Goal: Information Seeking & Learning: Learn about a topic

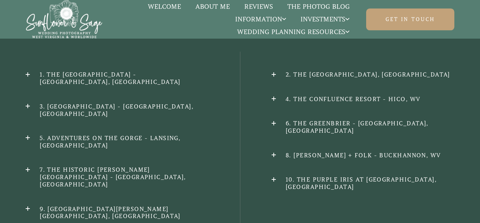
scroll to position [424, 0]
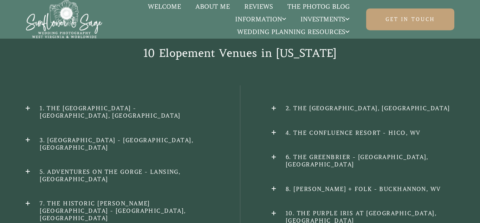
click at [175, 104] on div "1. The [GEOGRAPHIC_DATA] - [GEOGRAPHIC_DATA], [GEOGRAPHIC_DATA] This venue boas…" at bounding box center [240, 179] width 428 height 188
click at [175, 107] on h2 "1. The [GEOGRAPHIC_DATA] - [GEOGRAPHIC_DATA], [GEOGRAPHIC_DATA]" at bounding box center [117, 112] width 183 height 15
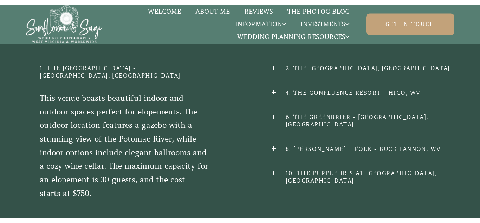
scroll to position [469, 0]
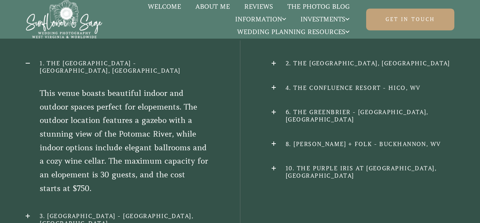
click at [314, 67] on h2 "2. The [GEOGRAPHIC_DATA], [GEOGRAPHIC_DATA]" at bounding box center [362, 63] width 183 height 7
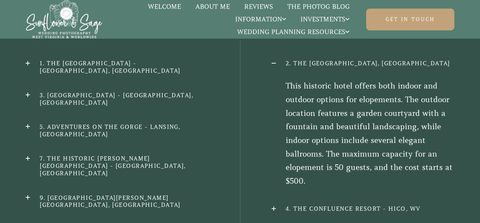
click at [151, 67] on h2 "1. The [GEOGRAPHIC_DATA] - [GEOGRAPHIC_DATA], [GEOGRAPHIC_DATA]" at bounding box center [117, 67] width 183 height 15
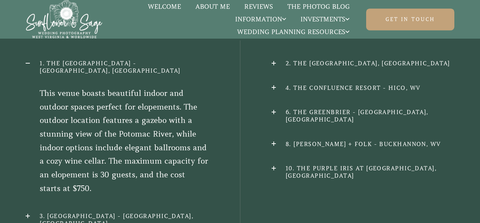
click at [311, 60] on h2 "2. The [GEOGRAPHIC_DATA], [GEOGRAPHIC_DATA]" at bounding box center [362, 63] width 183 height 7
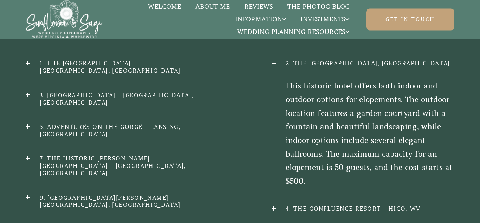
click at [179, 61] on h2 "1. The [GEOGRAPHIC_DATA] - [GEOGRAPHIC_DATA], [GEOGRAPHIC_DATA]" at bounding box center [117, 67] width 183 height 15
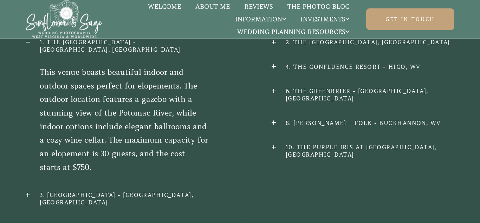
scroll to position [501, 0]
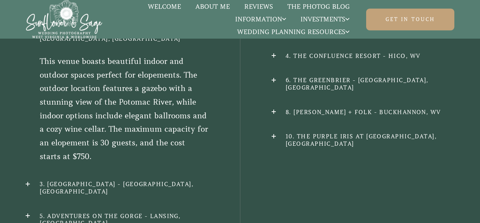
click at [161, 180] on h2 "3. [GEOGRAPHIC_DATA] - [GEOGRAPHIC_DATA], [GEOGRAPHIC_DATA]" at bounding box center [117, 187] width 183 height 15
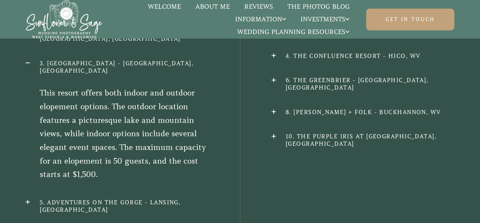
click at [331, 60] on h2 "4. The Confluence Resort - Hico, WV" at bounding box center [362, 55] width 183 height 7
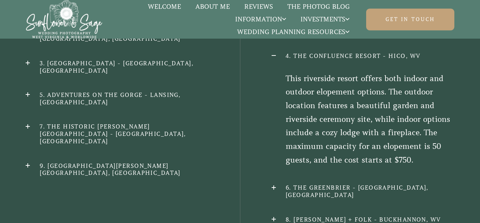
click at [126, 49] on div "1. The [GEOGRAPHIC_DATA] - [GEOGRAPHIC_DATA], [GEOGRAPHIC_DATA] This venue boas…" at bounding box center [117, 141] width 183 height 227
click at [126, 60] on h2 "3. [GEOGRAPHIC_DATA] - [GEOGRAPHIC_DATA], [GEOGRAPHIC_DATA]" at bounding box center [117, 67] width 183 height 15
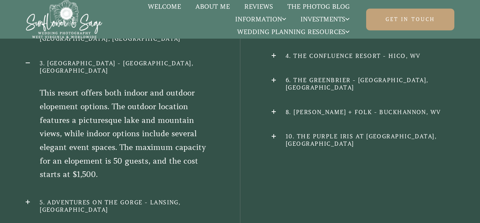
click at [332, 60] on h2 "4. The Confluence Resort - Hico, WV" at bounding box center [362, 55] width 183 height 7
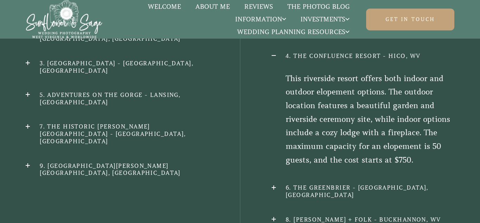
click at [106, 91] on h2 "5. Adventures on the Gorge - Lansing, [GEOGRAPHIC_DATA]" at bounding box center [117, 98] width 183 height 15
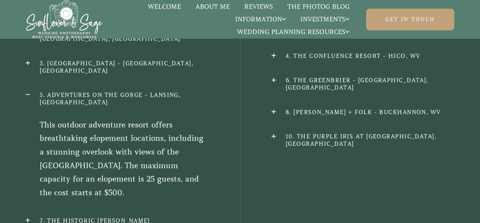
click at [320, 85] on h2 "6. The Greenbrier - [GEOGRAPHIC_DATA], [GEOGRAPHIC_DATA]" at bounding box center [362, 84] width 183 height 15
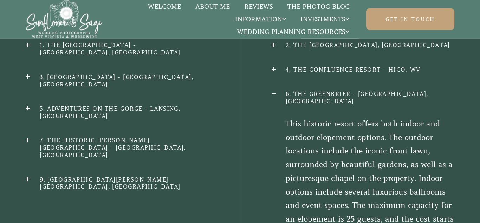
scroll to position [491, 0]
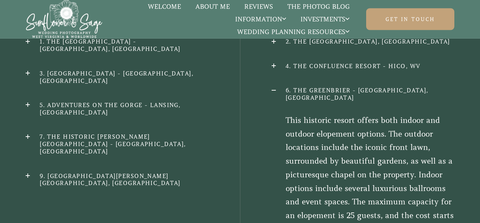
click at [120, 107] on div "1. The [GEOGRAPHIC_DATA] - [GEOGRAPHIC_DATA], [GEOGRAPHIC_DATA] This venue boas…" at bounding box center [117, 165] width 183 height 254
click at [121, 133] on h2 "7. The Historic [PERSON_NAME][GEOGRAPHIC_DATA] - [GEOGRAPHIC_DATA], [GEOGRAPHIC…" at bounding box center [117, 144] width 183 height 22
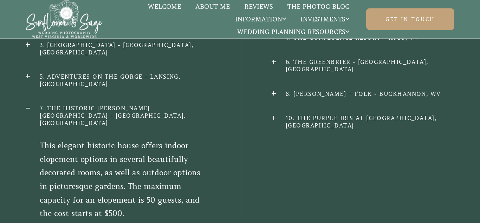
scroll to position [529, 0]
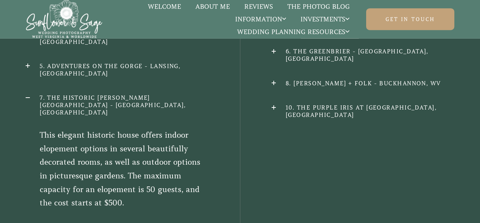
click at [375, 87] on h2 "8. [PERSON_NAME] + Folk - Buckhannon, WV" at bounding box center [362, 83] width 183 height 7
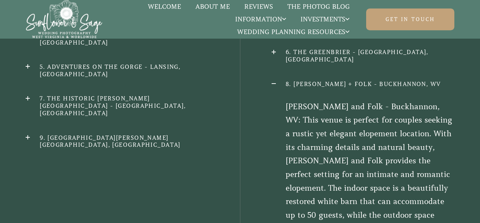
scroll to position [525, 0]
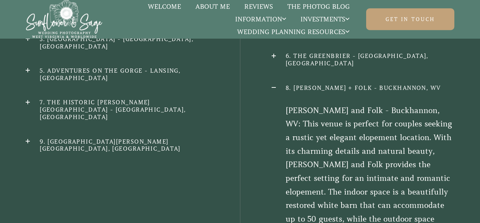
click at [129, 138] on h2 "9. [GEOGRAPHIC_DATA][PERSON_NAME][GEOGRAPHIC_DATA], [GEOGRAPHIC_DATA]" at bounding box center [117, 145] width 183 height 15
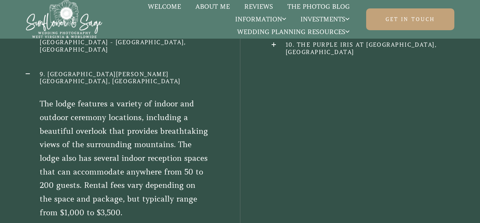
scroll to position [589, 0]
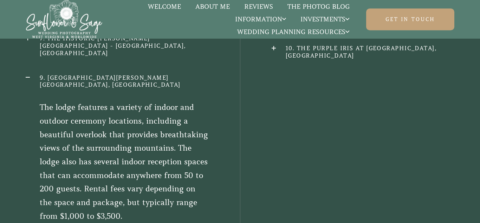
click at [337, 59] on h2 "10. The Purple Iris at [GEOGRAPHIC_DATA], [GEOGRAPHIC_DATA]" at bounding box center [362, 52] width 183 height 15
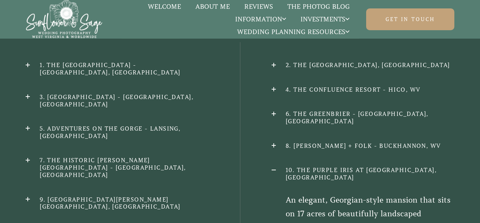
scroll to position [456, 0]
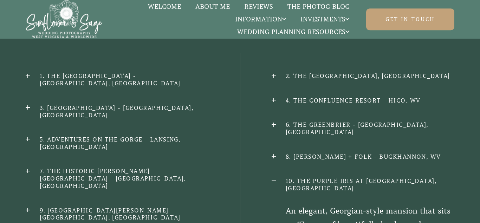
click at [162, 104] on h2 "3. [GEOGRAPHIC_DATA] - [GEOGRAPHIC_DATA], [GEOGRAPHIC_DATA]" at bounding box center [117, 111] width 183 height 15
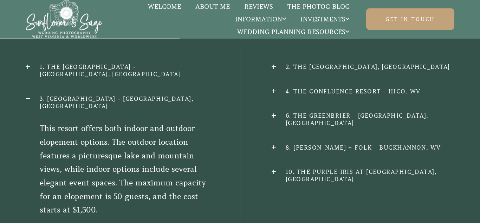
scroll to position [451, 0]
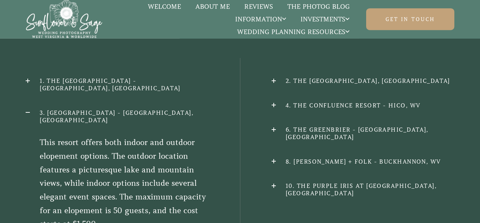
click at [399, 109] on h2 "4. The Confluence Resort - Hico, WV" at bounding box center [362, 105] width 183 height 7
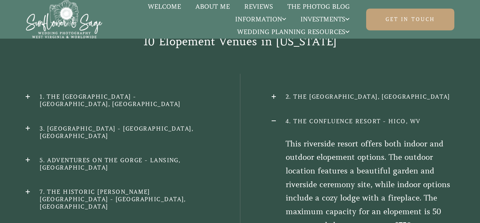
scroll to position [432, 0]
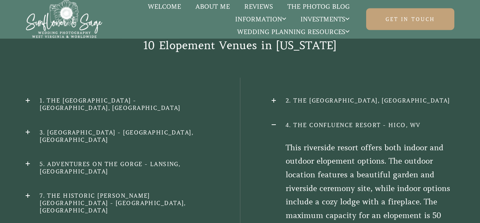
click at [141, 154] on div "1. The [GEOGRAPHIC_DATA] - [GEOGRAPHIC_DATA], [GEOGRAPHIC_DATA] This venue boas…" at bounding box center [117, 210] width 183 height 227
click at [143, 160] on h2 "5. Adventures on the Gorge - Lansing, [GEOGRAPHIC_DATA]" at bounding box center [117, 167] width 183 height 15
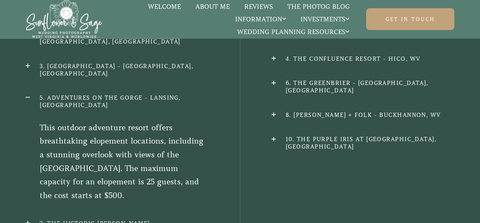
scroll to position [505, 0]
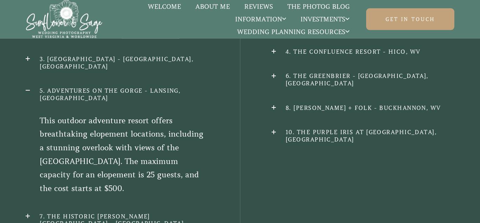
click at [341, 87] on h2 "6. The Greenbrier - [GEOGRAPHIC_DATA], [GEOGRAPHIC_DATA]" at bounding box center [362, 79] width 183 height 15
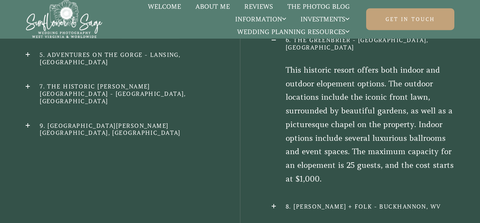
scroll to position [544, 0]
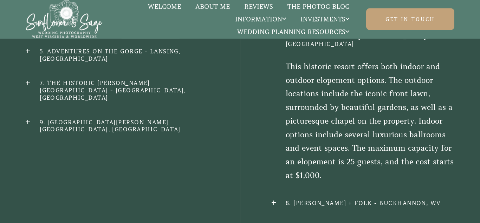
click at [119, 79] on h2 "7. The Historic [PERSON_NAME][GEOGRAPHIC_DATA] - [GEOGRAPHIC_DATA], [GEOGRAPHIC…" at bounding box center [117, 90] width 183 height 22
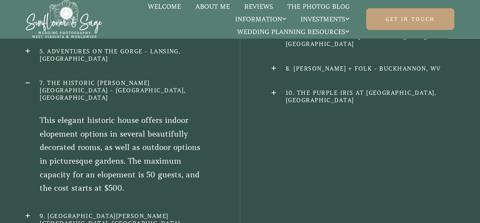
click at [301, 72] on h2 "8. [PERSON_NAME] + Folk - Buckhannon, WV" at bounding box center [362, 68] width 183 height 7
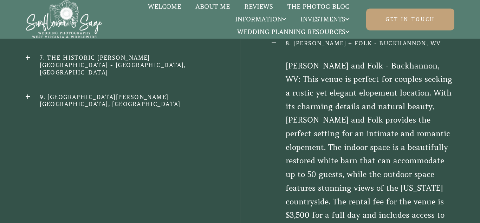
scroll to position [566, 0]
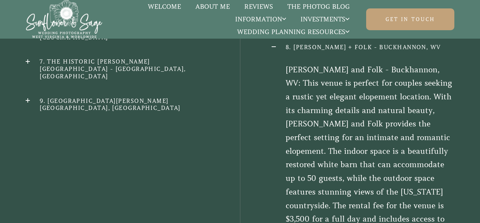
click at [163, 66] on div "1. The [GEOGRAPHIC_DATA] - [GEOGRAPHIC_DATA], [GEOGRAPHIC_DATA] This venue boas…" at bounding box center [117, 124] width 183 height 322
click at [162, 97] on h2 "9. [GEOGRAPHIC_DATA][PERSON_NAME][GEOGRAPHIC_DATA], [GEOGRAPHIC_DATA]" at bounding box center [117, 104] width 183 height 15
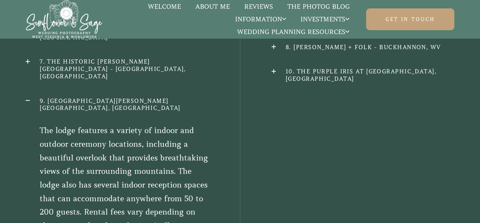
click at [321, 83] on h2 "10. The Purple Iris at [GEOGRAPHIC_DATA], [GEOGRAPHIC_DATA]" at bounding box center [362, 75] width 183 height 15
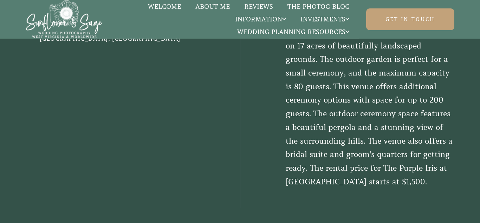
scroll to position [675, 0]
